Goal: Task Accomplishment & Management: Manage account settings

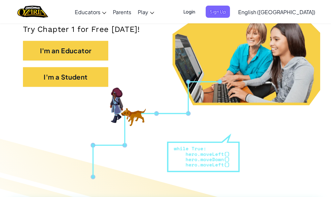
scroll to position [164, 0]
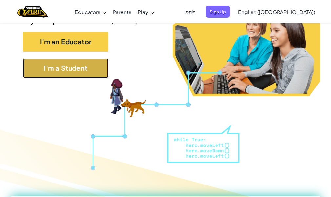
click at [91, 65] on button "I'm a Student" at bounding box center [65, 68] width 85 height 20
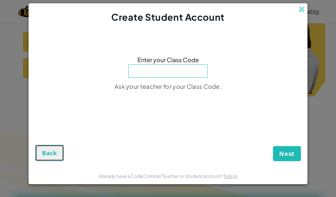
click at [53, 150] on span "Back" at bounding box center [49, 153] width 15 height 8
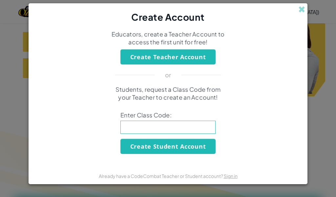
click at [305, 11] on span at bounding box center [301, 9] width 7 height 7
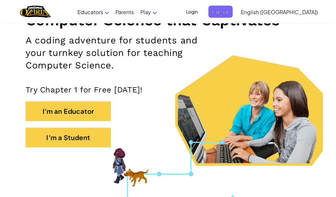
scroll to position [66, 0]
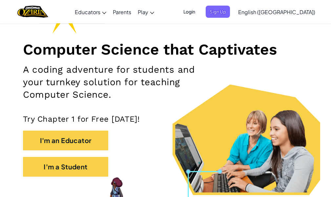
click at [199, 13] on span "Login" at bounding box center [190, 12] width 20 height 12
